Goal: Transaction & Acquisition: Obtain resource

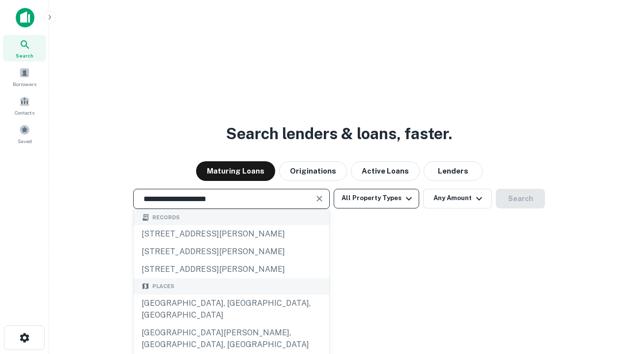
click at [231, 324] on div "[GEOGRAPHIC_DATA], [GEOGRAPHIC_DATA], [GEOGRAPHIC_DATA]" at bounding box center [231, 308] width 195 height 29
type input "**********"
click at [376, 198] on button "All Property Types" at bounding box center [375, 199] width 85 height 20
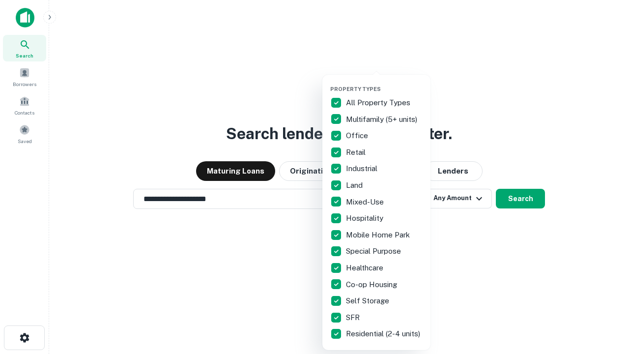
click at [384, 83] on button "button" at bounding box center [384, 83] width 108 height 0
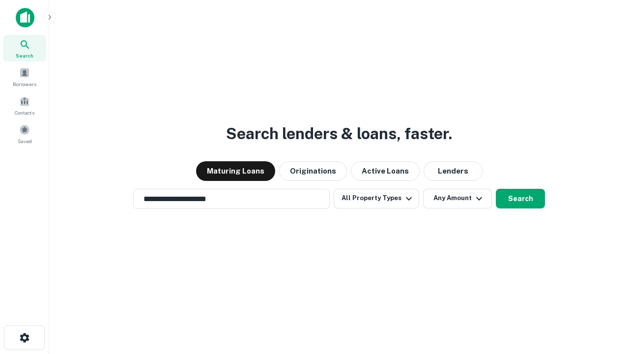
scroll to position [15, 0]
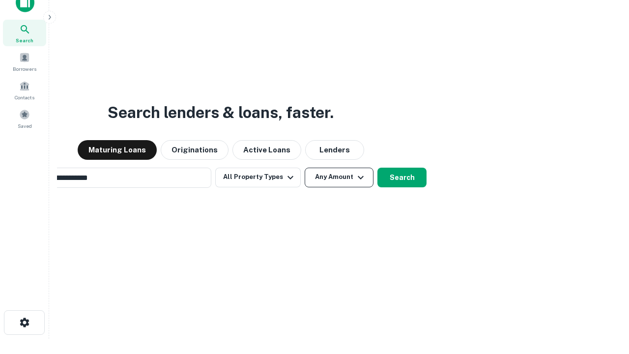
click at [304, 167] on button "Any Amount" at bounding box center [338, 177] width 69 height 20
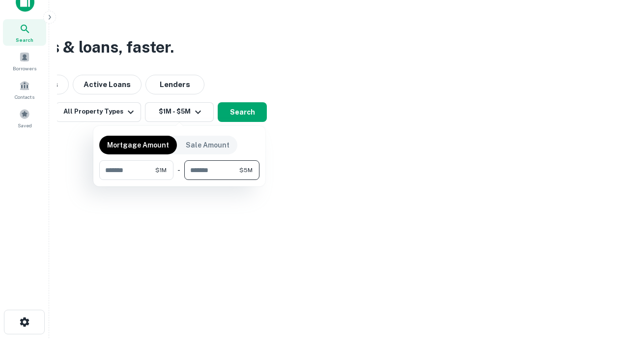
type input "*******"
click at [179, 180] on button "button" at bounding box center [179, 180] width 160 height 0
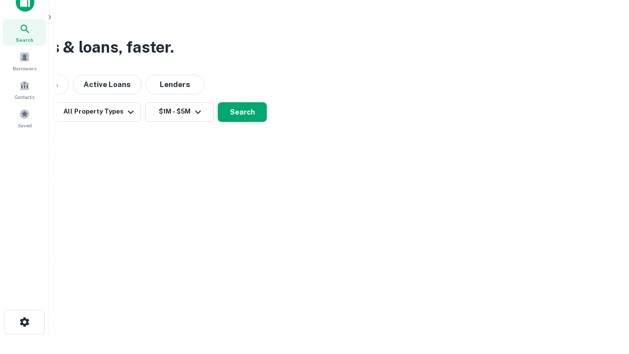
scroll to position [15, 0]
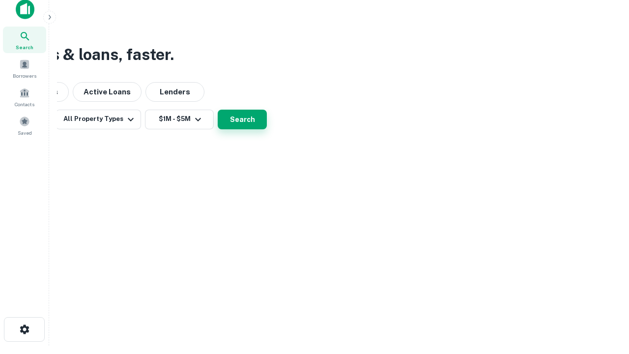
click at [267, 129] on button "Search" at bounding box center [242, 120] width 49 height 20
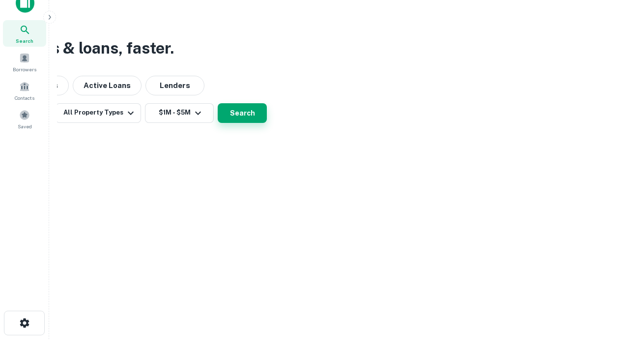
scroll to position [0, 181]
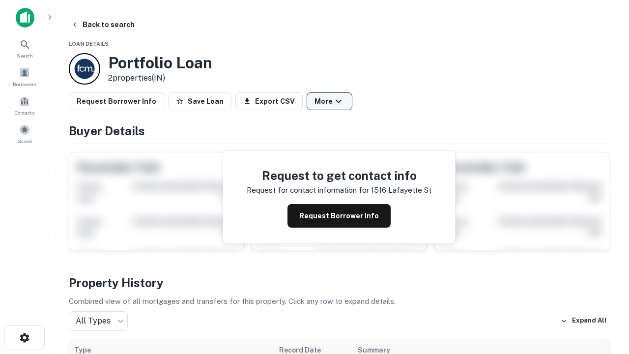
click at [329, 101] on button "More" at bounding box center [329, 101] width 46 height 18
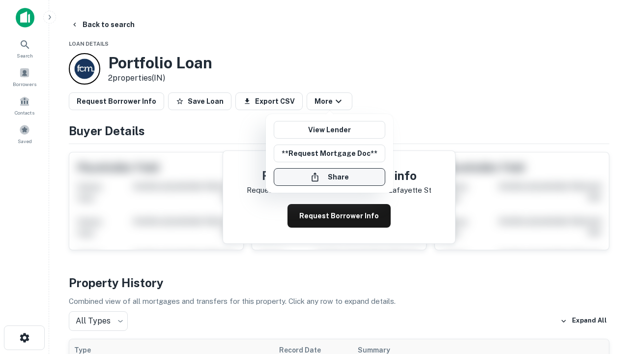
click at [329, 177] on button "Share" at bounding box center [329, 177] width 111 height 18
